Goal: Transaction & Acquisition: Purchase product/service

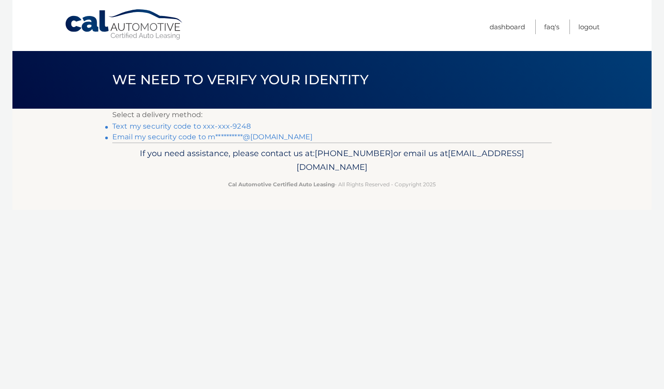
click at [153, 126] on link "Text my security code to xxx-xxx-9248" at bounding box center [181, 126] width 138 height 8
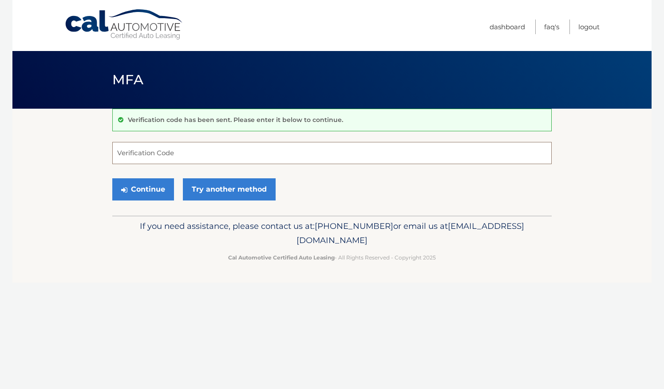
click at [199, 151] on input "Verification Code" at bounding box center [331, 153] width 439 height 22
type input "494031"
click at [146, 185] on button "Continue" at bounding box center [143, 189] width 62 height 22
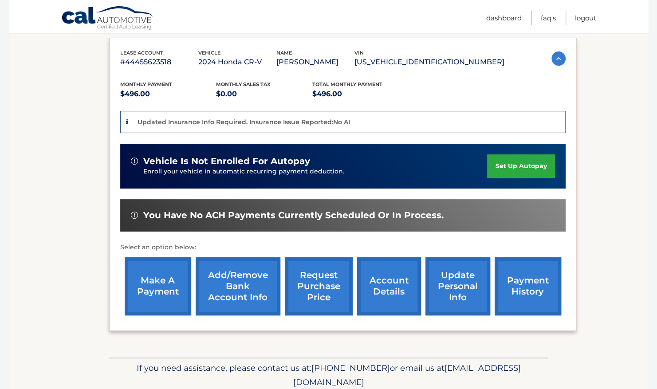
scroll to position [164, 0]
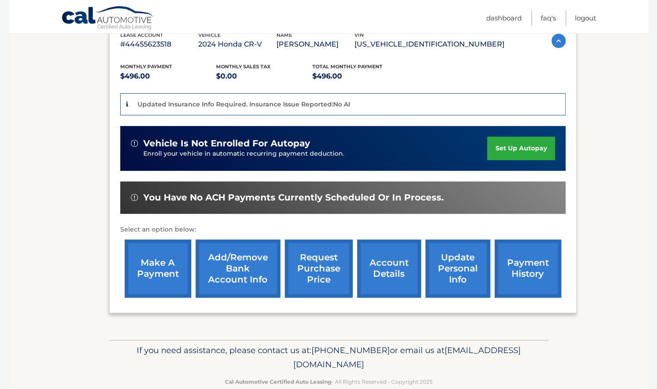
click at [151, 257] on link "make a payment" at bounding box center [158, 269] width 67 height 58
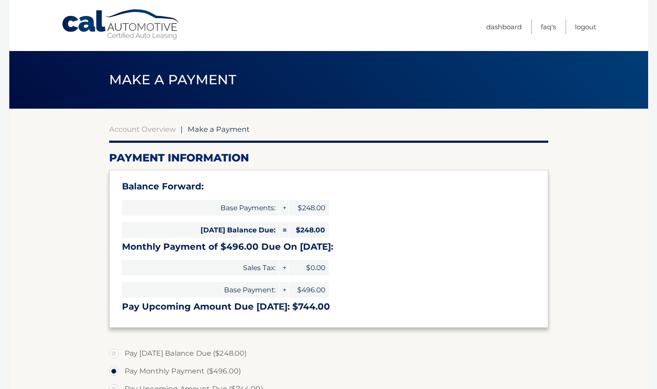
select select "YjBmZmY3YzQtMzY2YS00YzBkLTlhZmMtNTMxYjVjMDExMTg5"
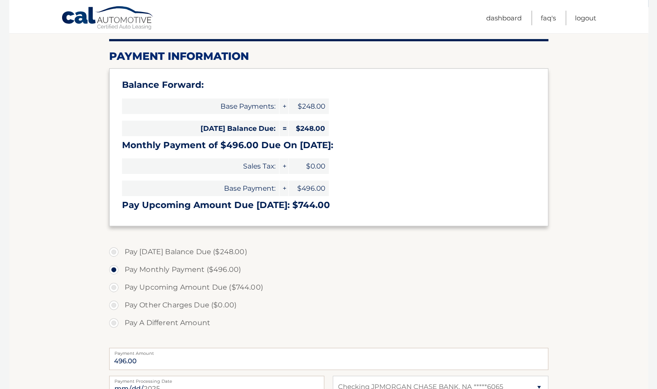
scroll to position [98, 0]
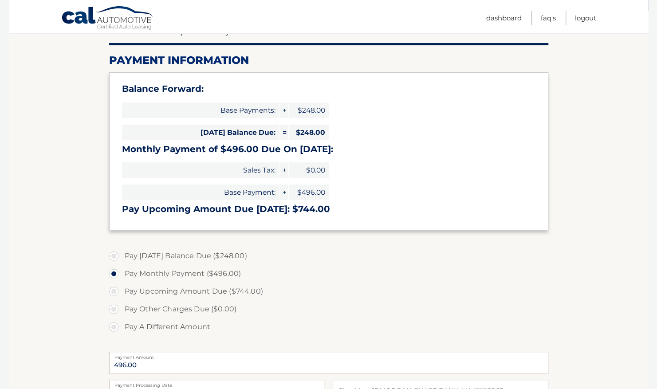
click at [115, 257] on label "Pay [DATE] Balance Due ($248.00)" at bounding box center [328, 256] width 439 height 18
click at [115, 257] on input "Pay [DATE] Balance Due ($248.00)" at bounding box center [117, 254] width 9 height 14
radio input "true"
type input "248.00"
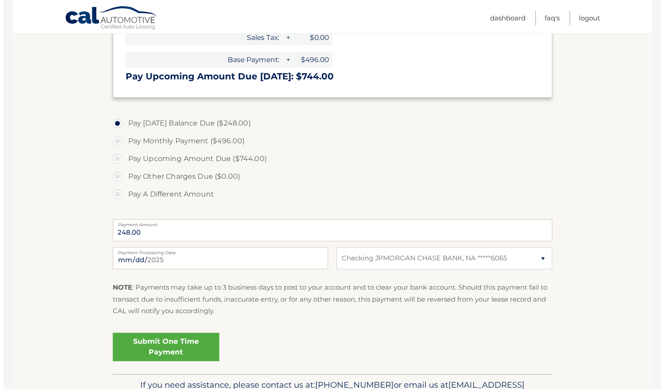
scroll to position [282, 0]
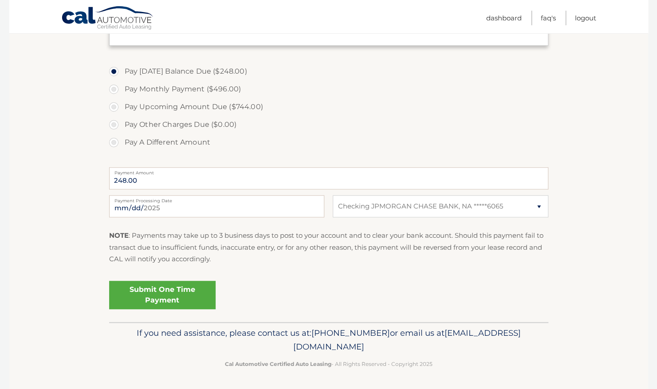
click at [151, 290] on link "Submit One Time Payment" at bounding box center [162, 295] width 107 height 28
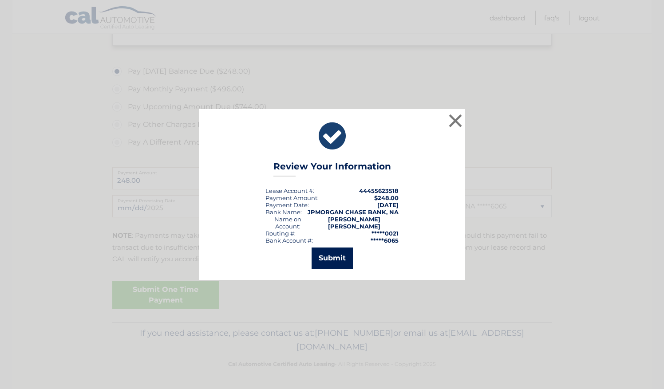
click at [330, 253] on button "Submit" at bounding box center [332, 258] width 41 height 21
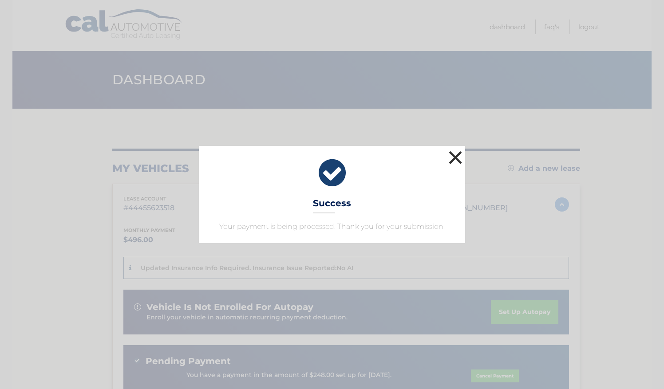
click at [455, 153] on button "×" at bounding box center [456, 158] width 18 height 18
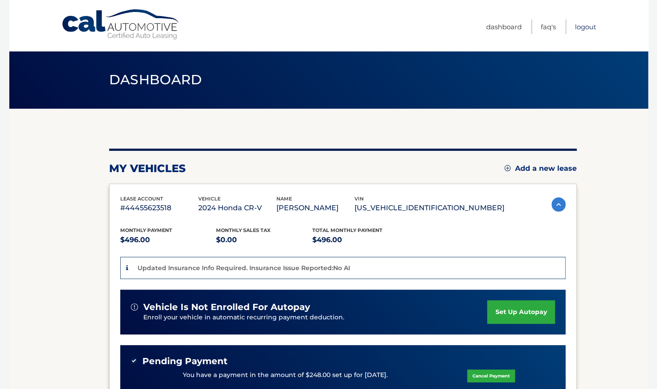
click at [592, 25] on link "Logout" at bounding box center [585, 27] width 21 height 15
